Goal: Find specific page/section: Find specific page/section

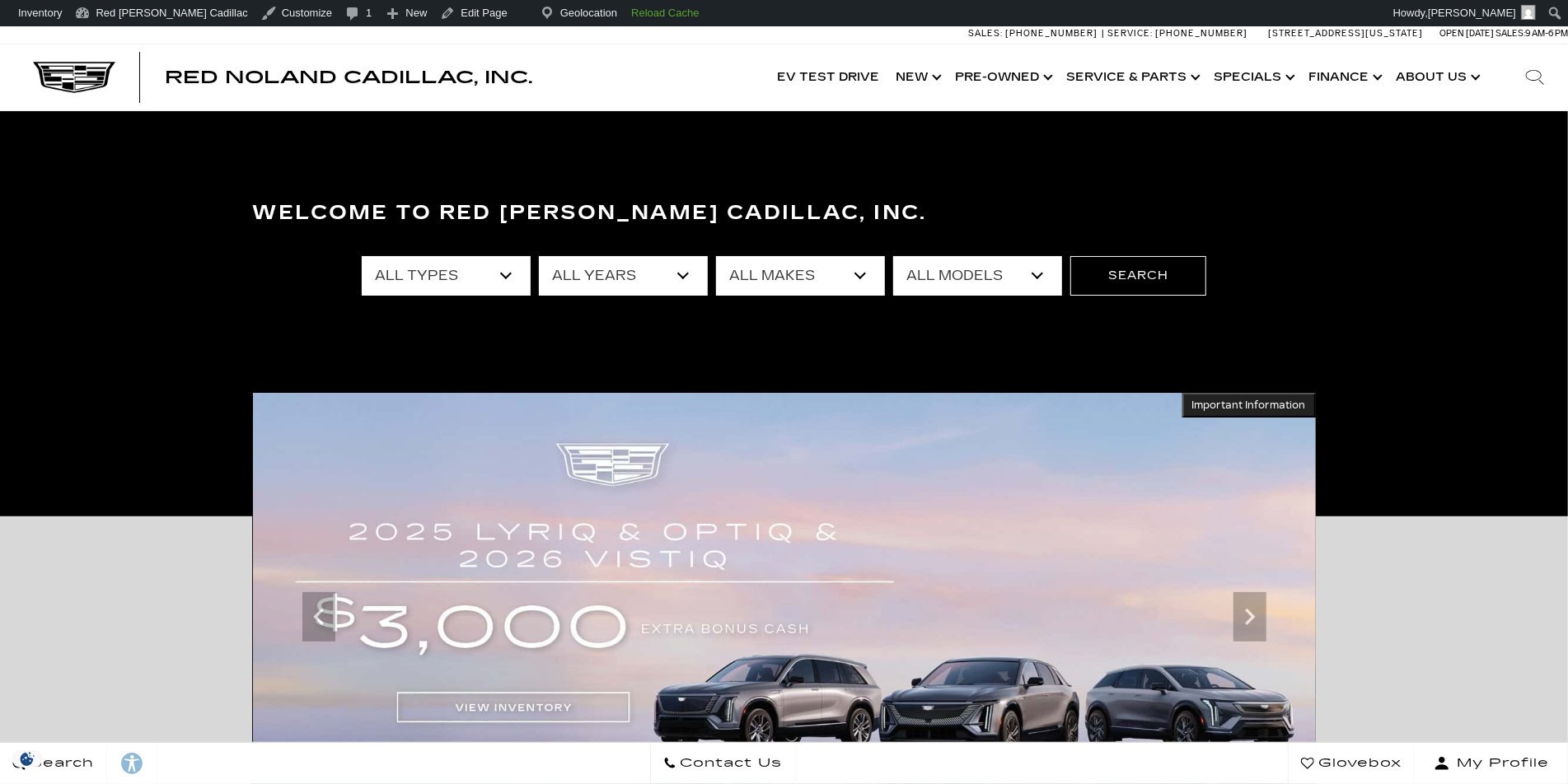
click at [1542, 83] on icon at bounding box center [1541, 82] width 5 height 5
paste input "C311653"
type input "C311653"
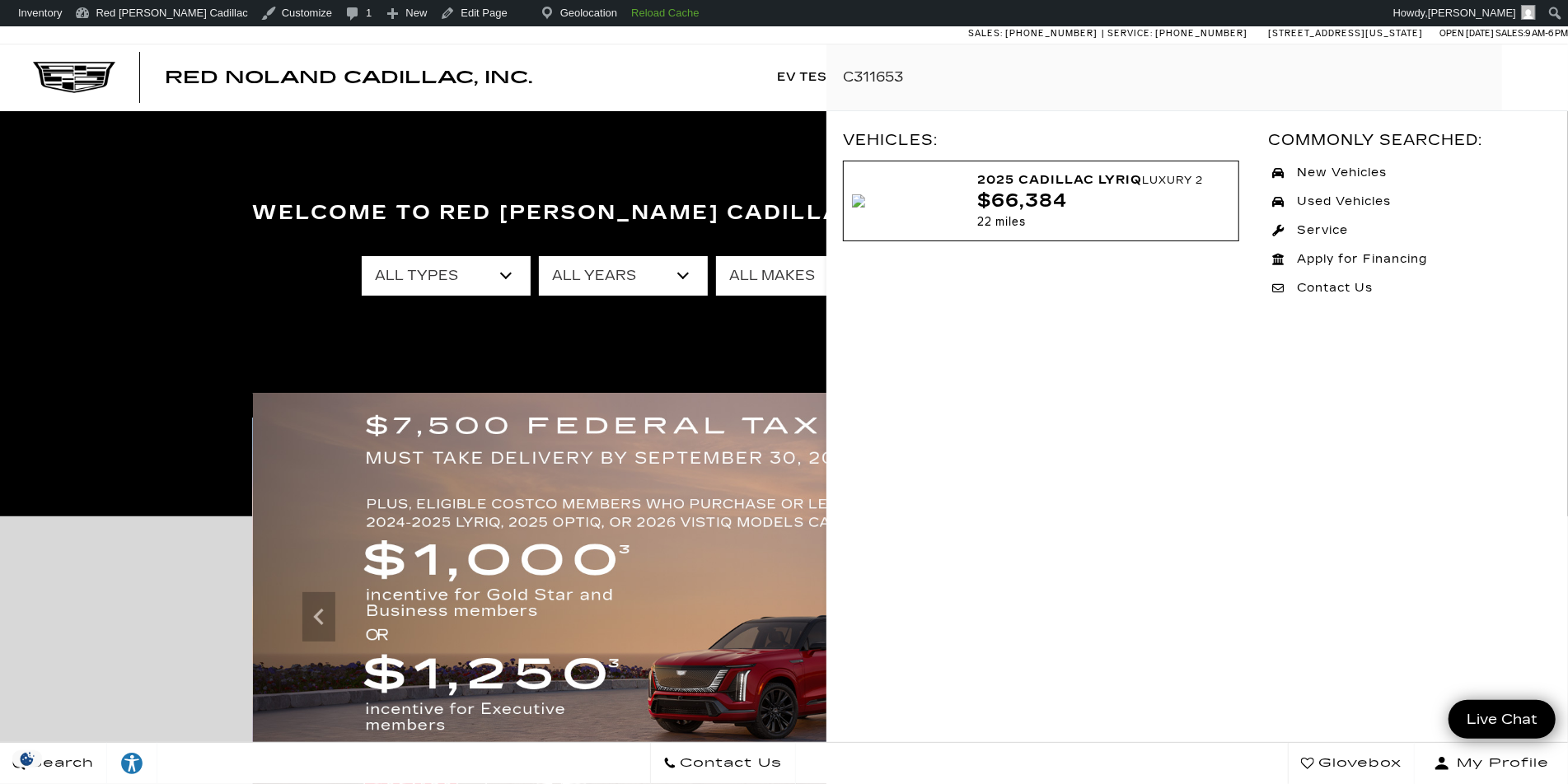
click at [865, 194] on img at bounding box center [858, 201] width 13 height 13
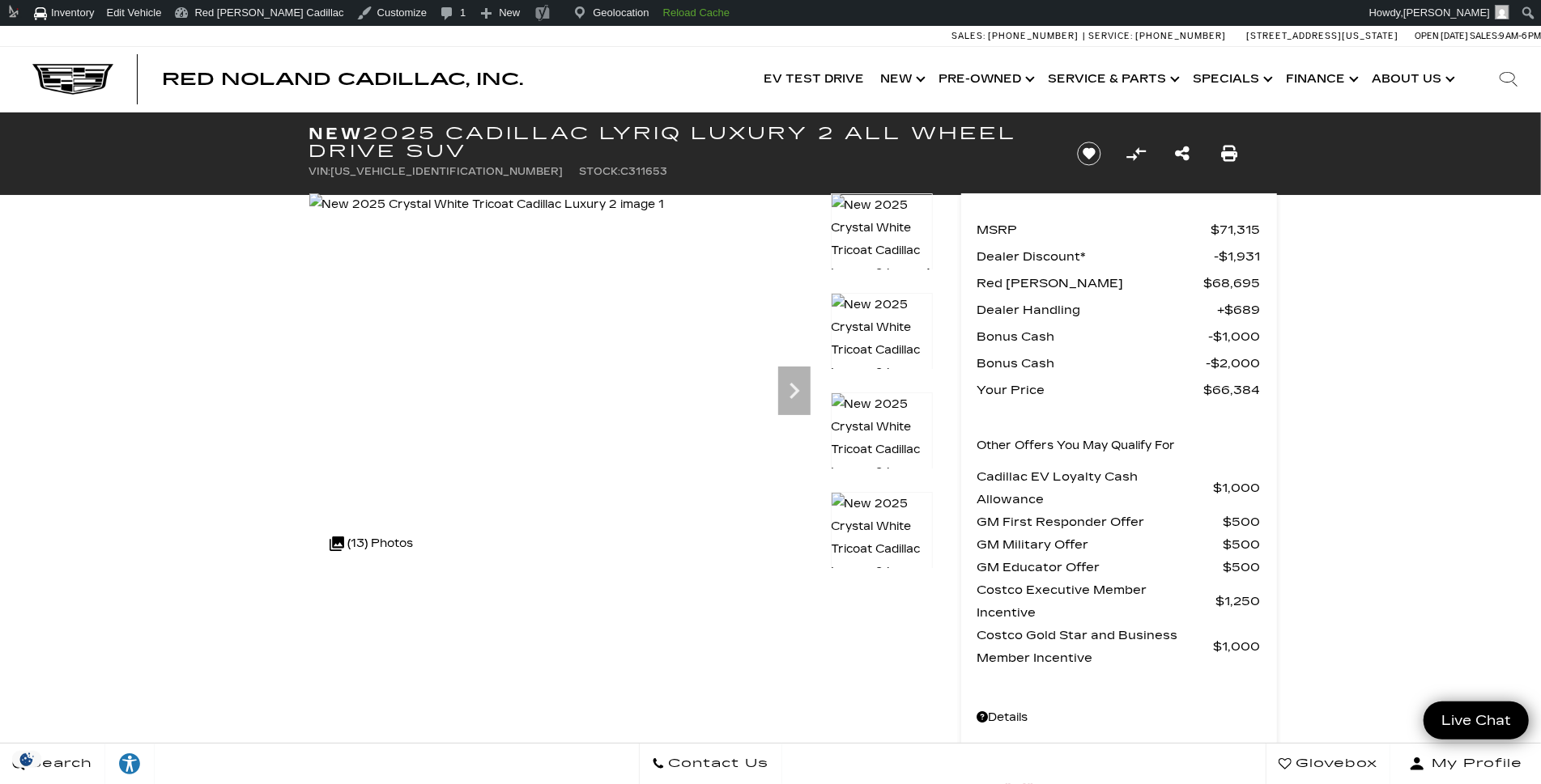
click at [1508, 85] on icon "Search" at bounding box center [1508, 79] width 20 height 20
paste input "C306035"
type input "C306035"
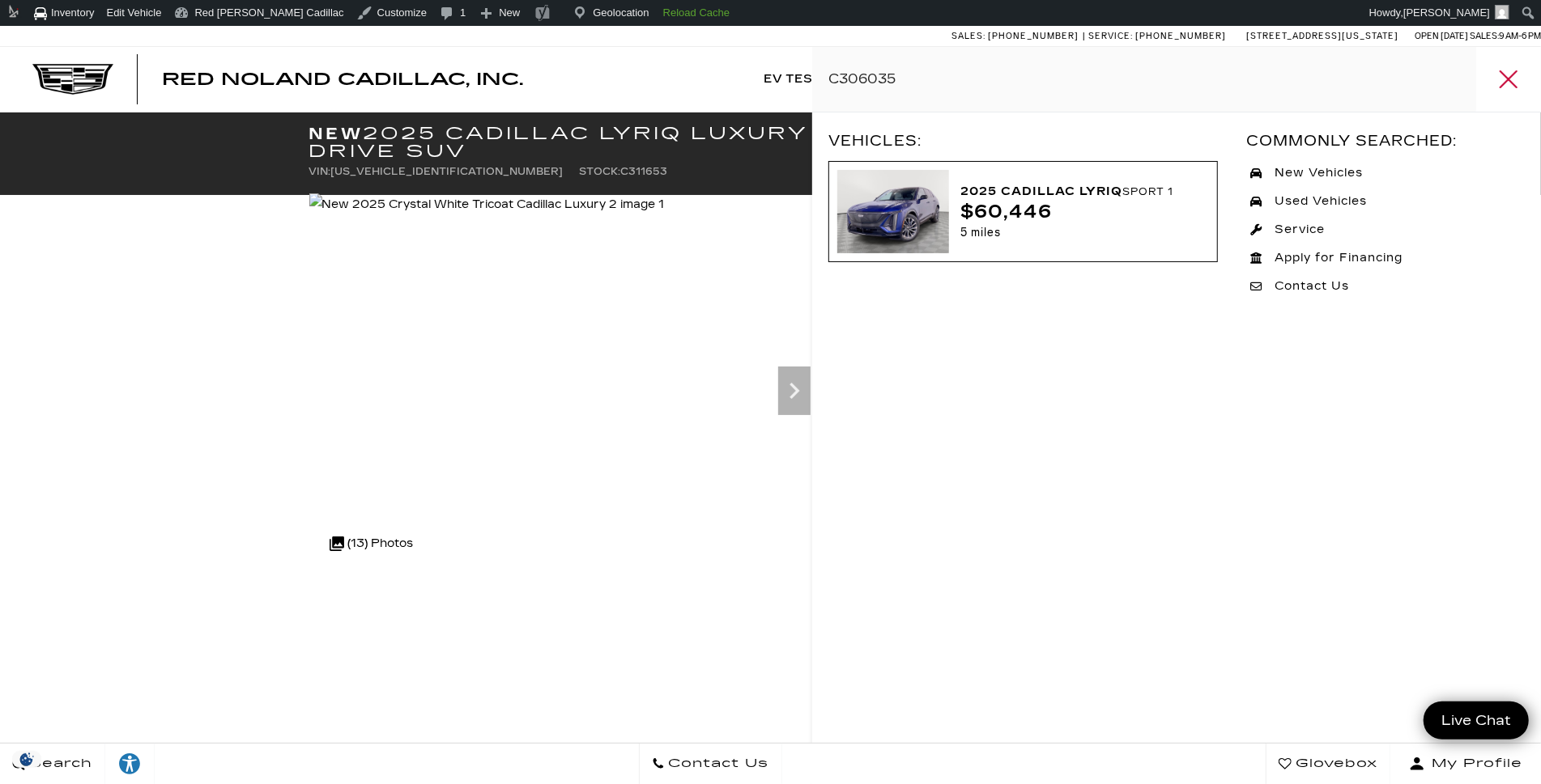
click at [898, 197] on img at bounding box center [892, 212] width 112 height 84
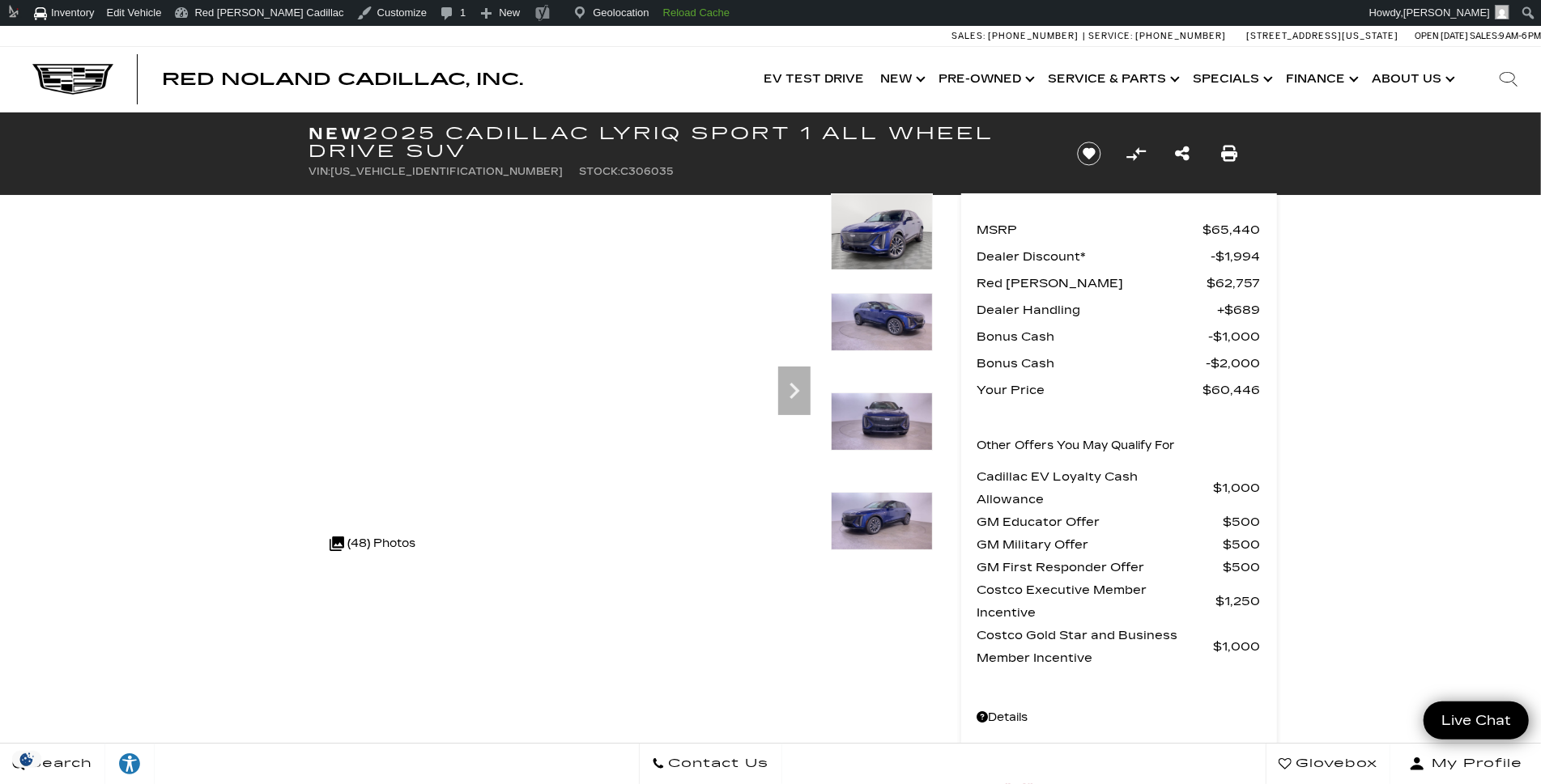
click at [1517, 86] on div "Search" at bounding box center [1508, 79] width 65 height 65
click at [1517, 85] on icon "Search" at bounding box center [1508, 79] width 18 height 18
click at [1516, 85] on icon "Search" at bounding box center [1515, 84] width 5 height 5
paste input "C306035"
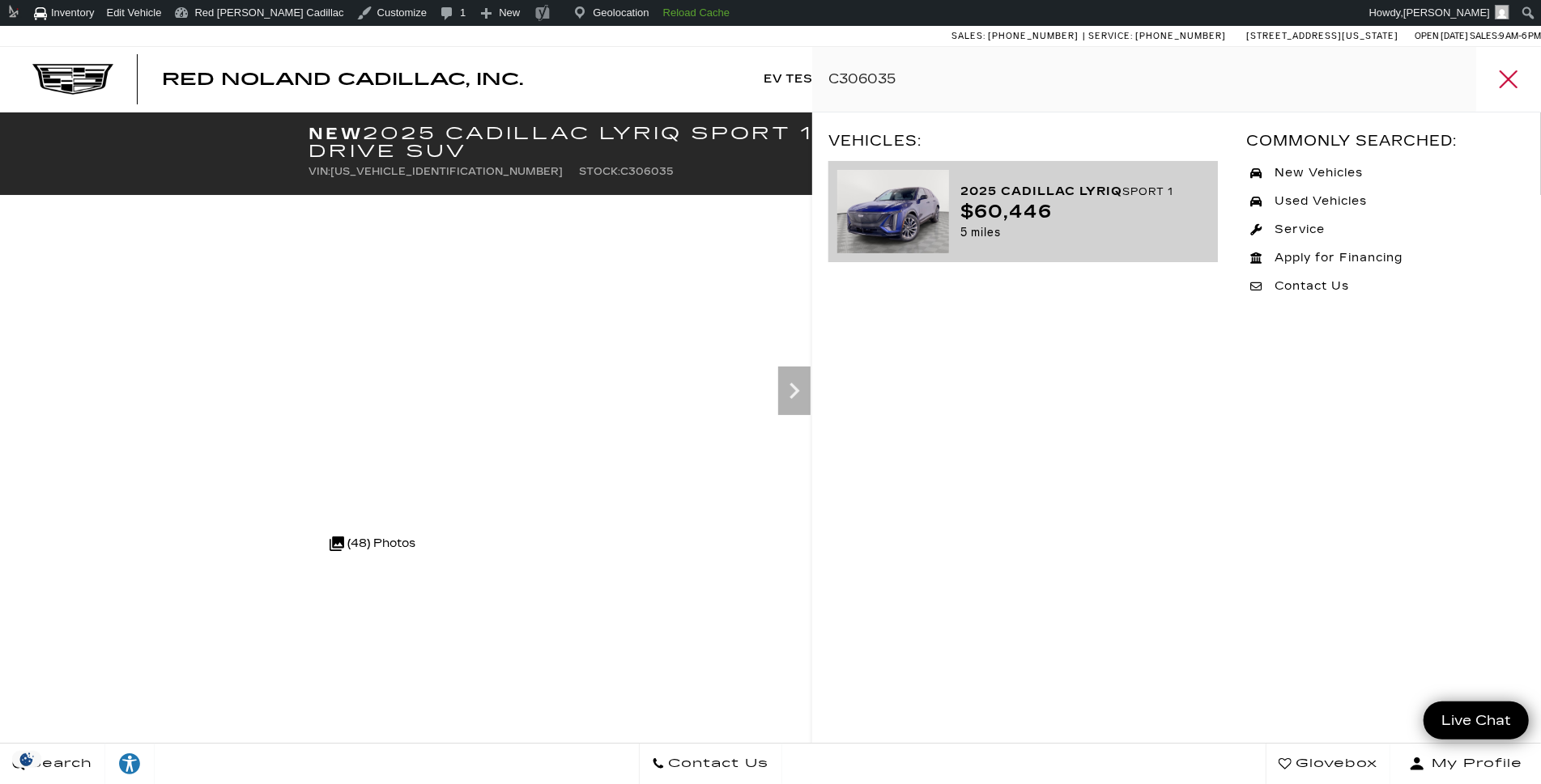
click at [953, 82] on input "C306035" at bounding box center [1176, 79] width 729 height 65
paste input "1599"
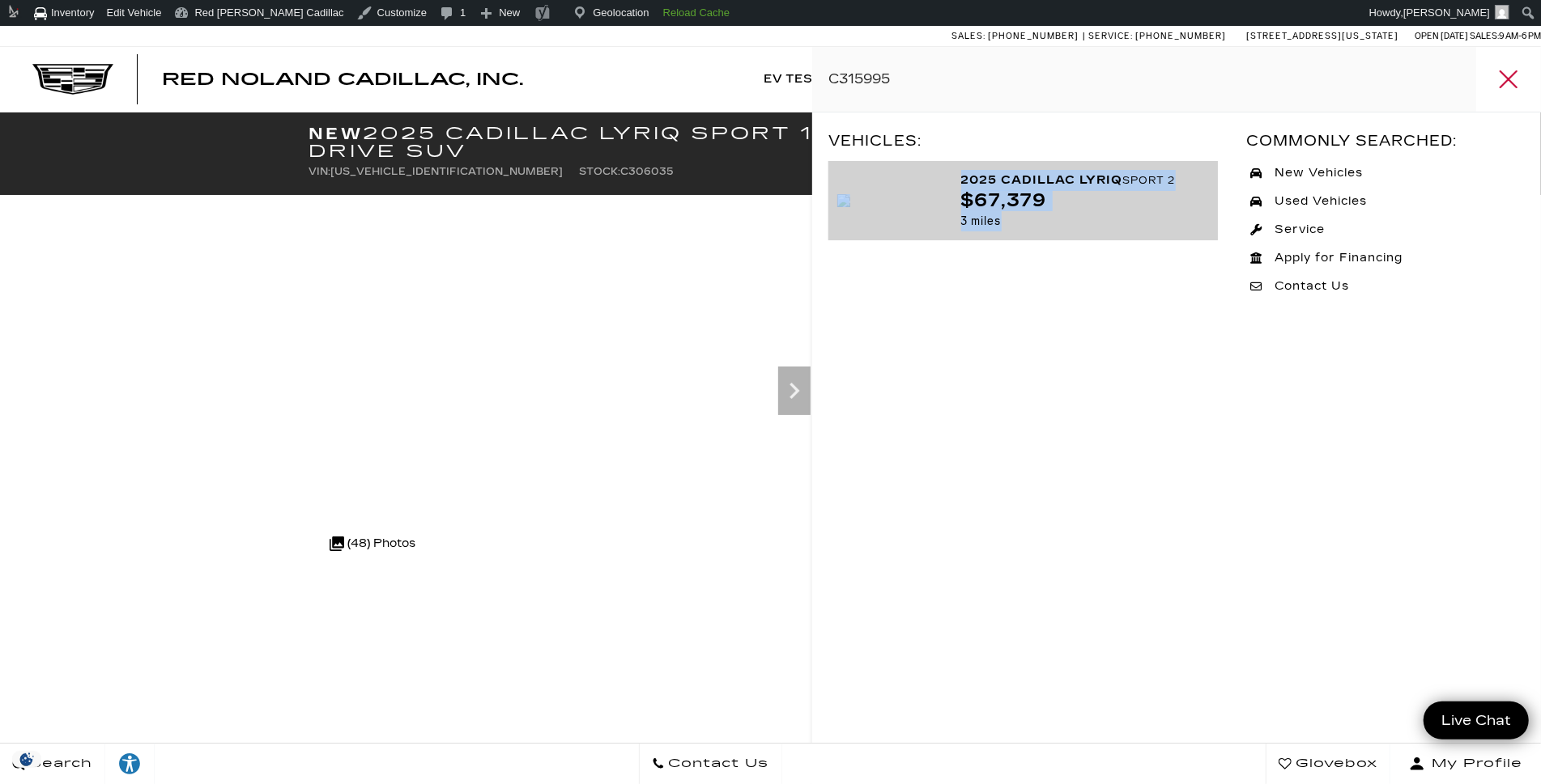
type input "C315995"
